Goal: Find specific page/section: Find specific page/section

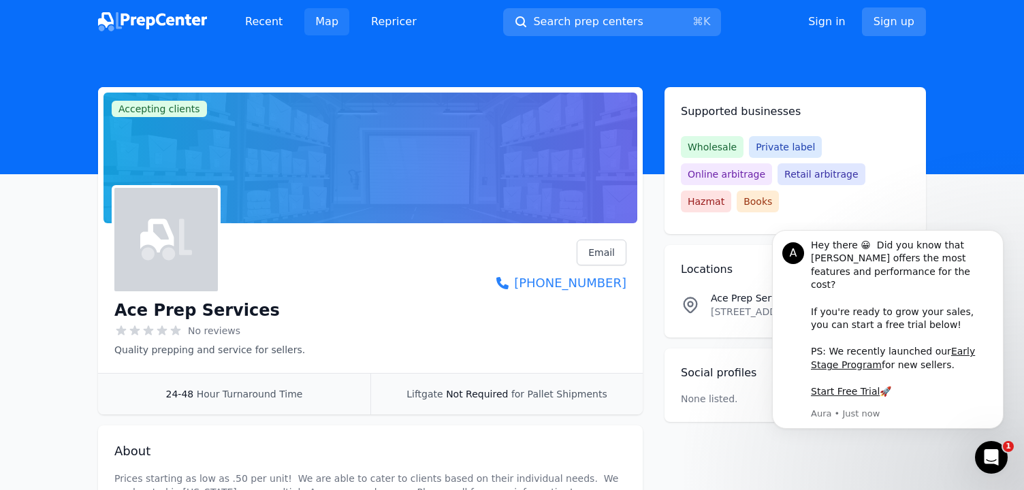
click at [321, 25] on link "Map" at bounding box center [326, 21] width 45 height 27
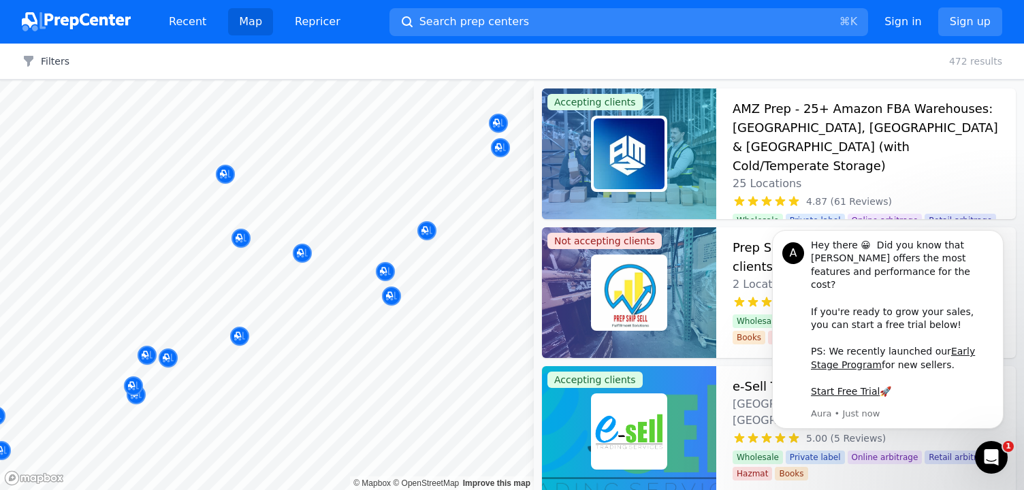
click at [375, 326] on div at bounding box center [468, 325] width 262 height 11
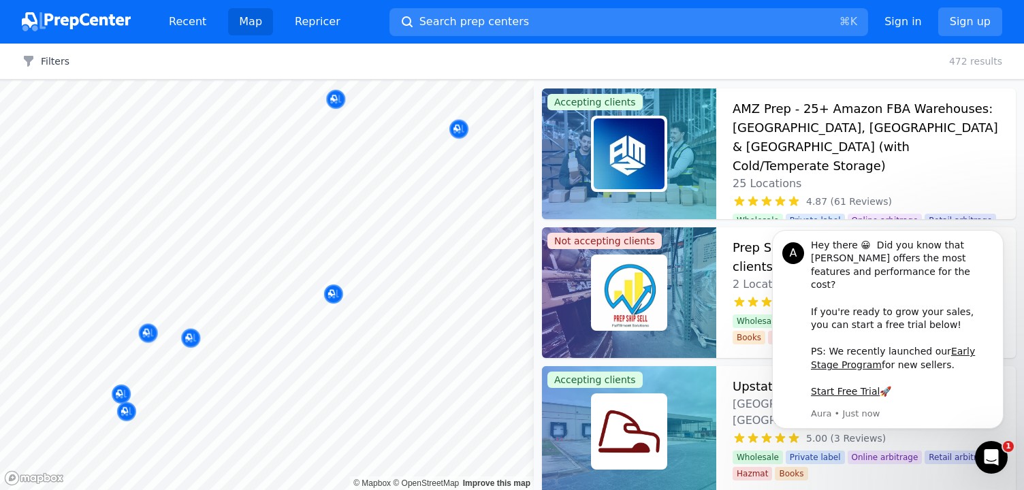
click at [379, 277] on body "Recent Map Repricer Search prep centers ⌘ K Open main menu Sign in Sign up Filt…" at bounding box center [512, 245] width 1024 height 490
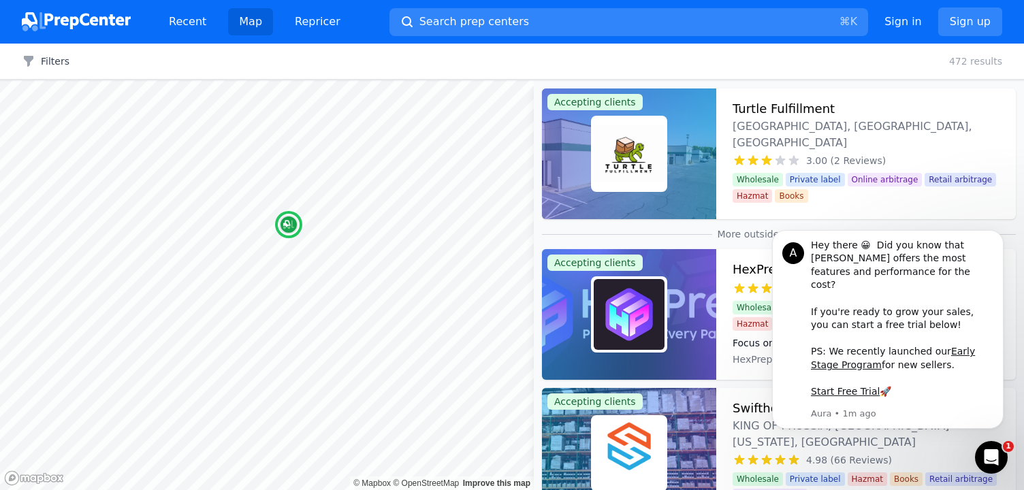
click at [759, 104] on h3 "Turtle Fulfillment" at bounding box center [784, 108] width 102 height 19
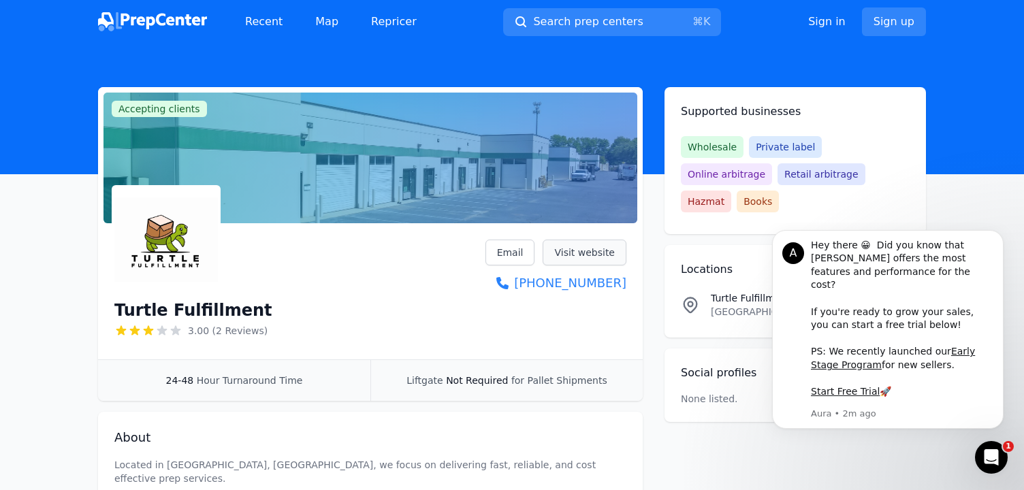
click at [590, 253] on link "Visit website" at bounding box center [585, 253] width 84 height 26
